Goal: Find specific page/section: Find specific page/section

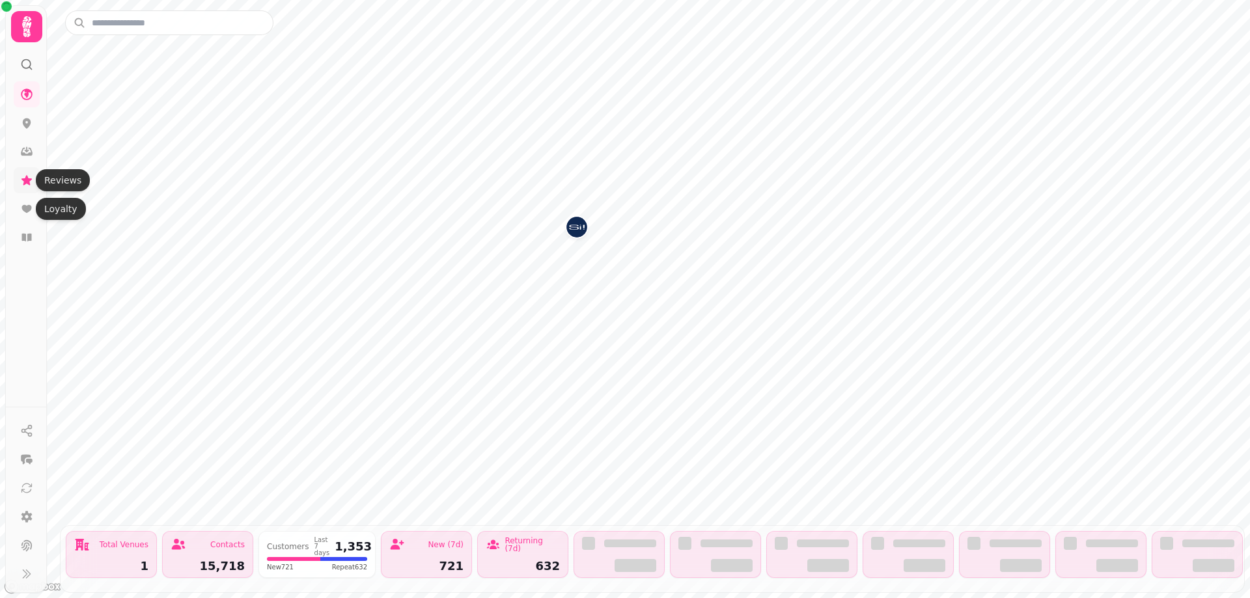
click at [26, 181] on icon at bounding box center [26, 180] width 10 height 10
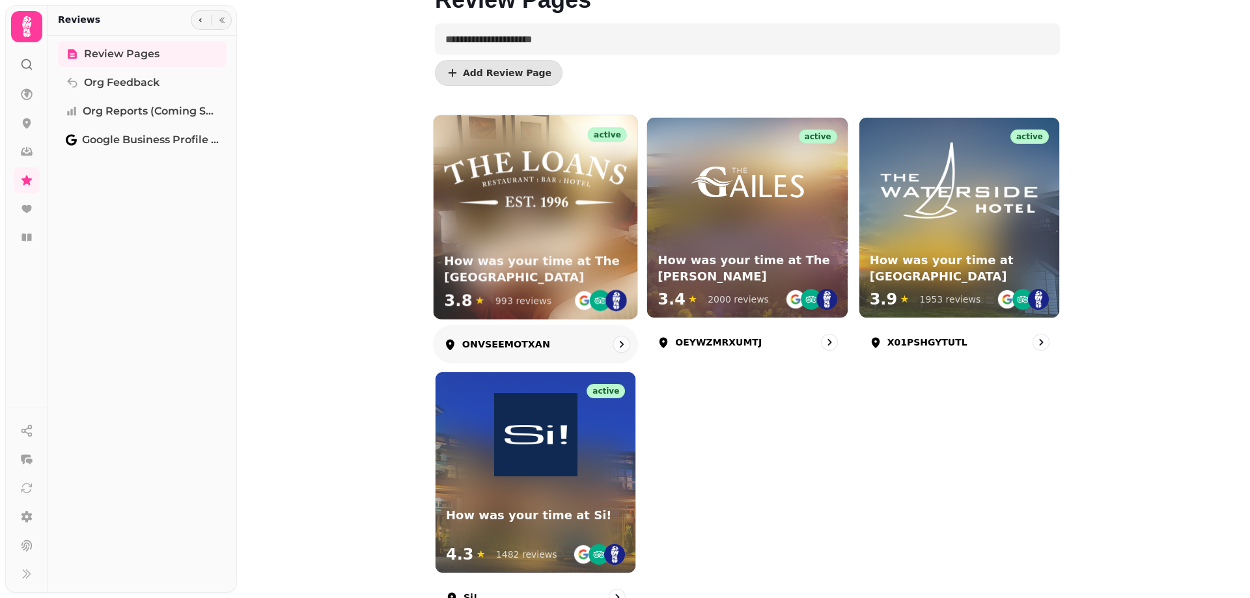
scroll to position [125, 0]
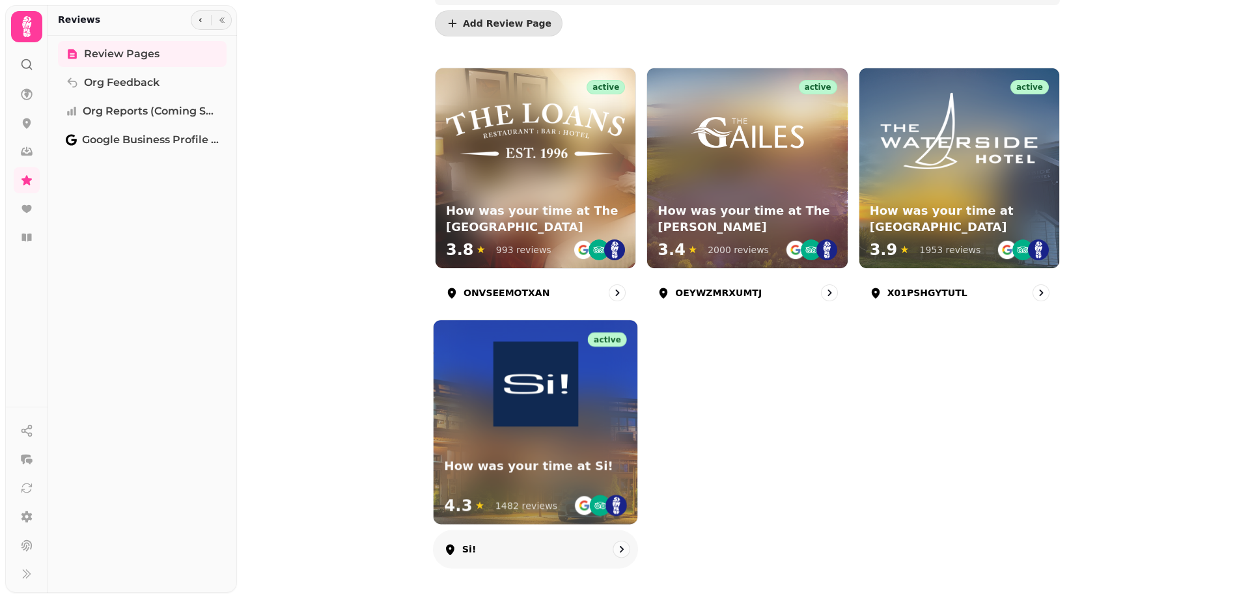
click at [576, 426] on div at bounding box center [536, 374] width 204 height 106
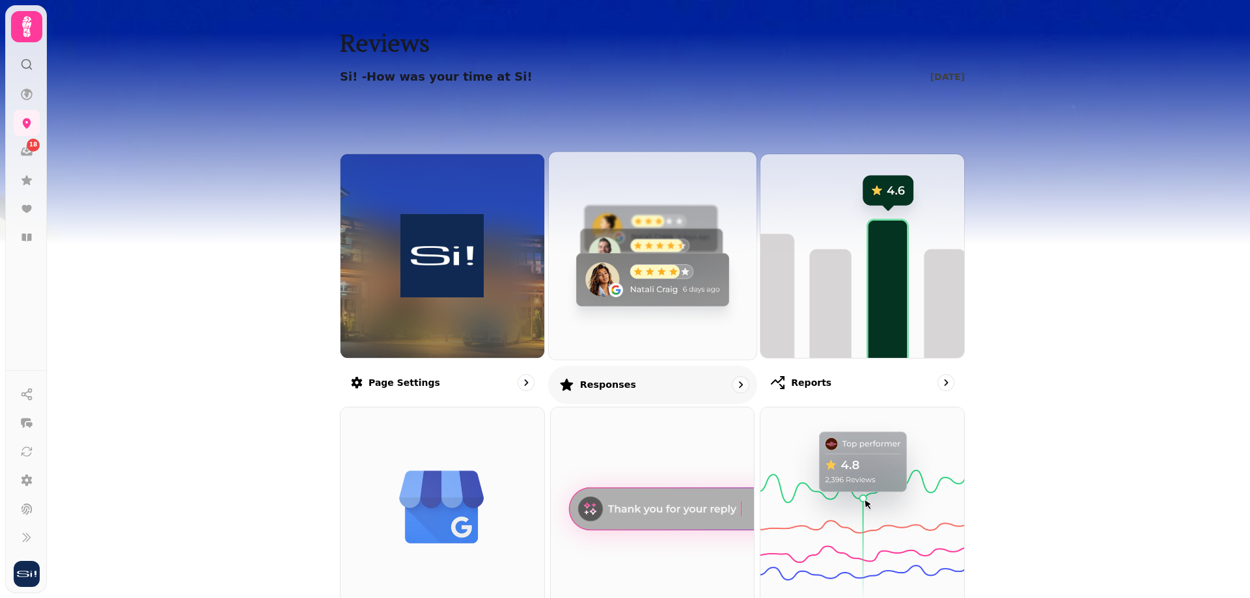
click at [647, 307] on img at bounding box center [652, 255] width 229 height 229
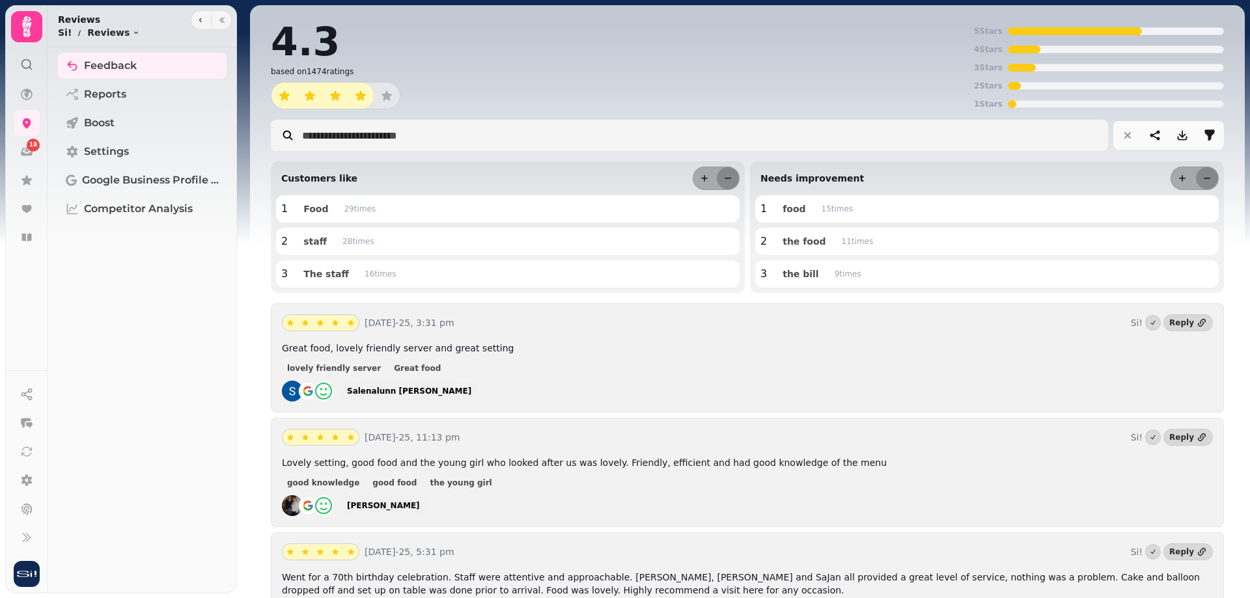
scroll to position [326, 0]
